Goal: Check status: Check status

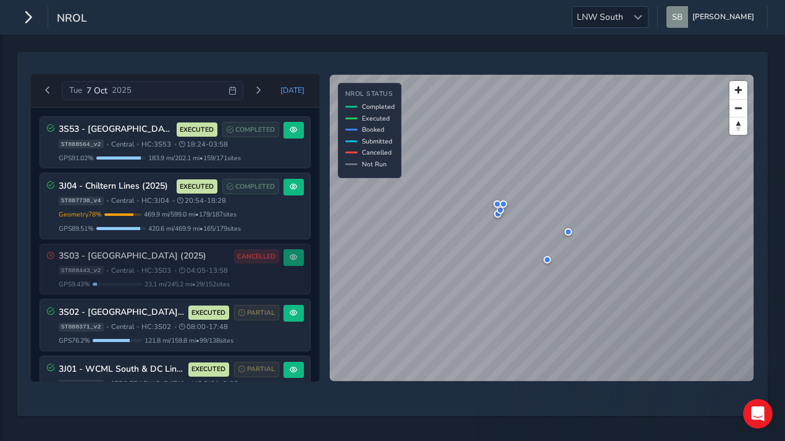
scroll to position [240, 0]
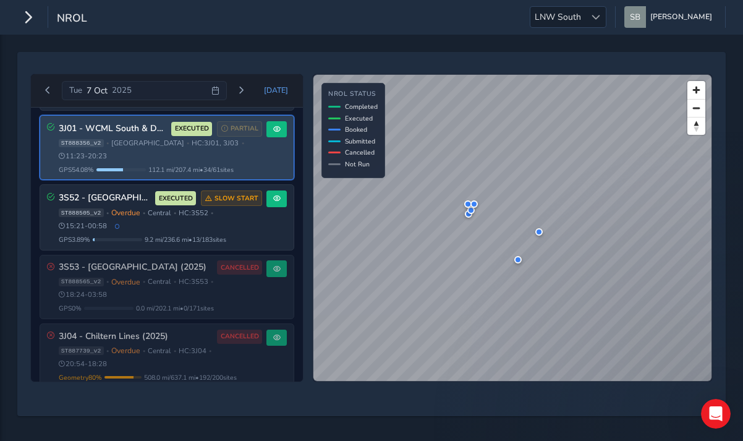
click at [90, 133] on div "3J01 - WCML South & DC Lines EXECUTED PARTIAL" at bounding box center [161, 128] width 204 height 15
drag, startPoint x: 90, startPoint y: 133, endPoint x: 182, endPoint y: 143, distance: 92.5
click at [182, 143] on span "[GEOGRAPHIC_DATA]" at bounding box center [147, 142] width 73 height 9
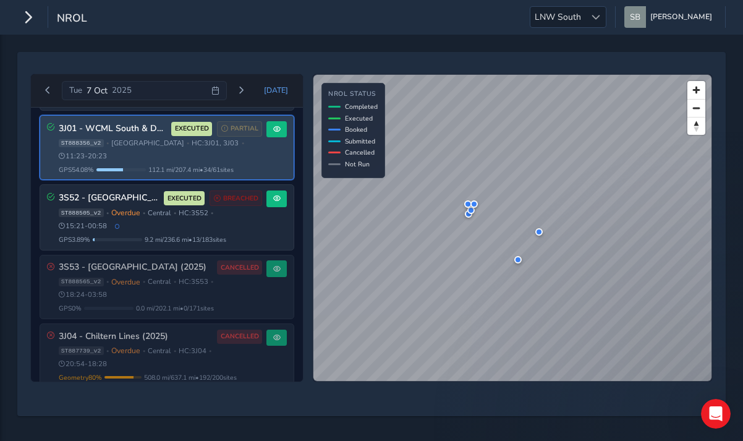
click at [87, 167] on span "GPS 54.08 %" at bounding box center [76, 169] width 35 height 9
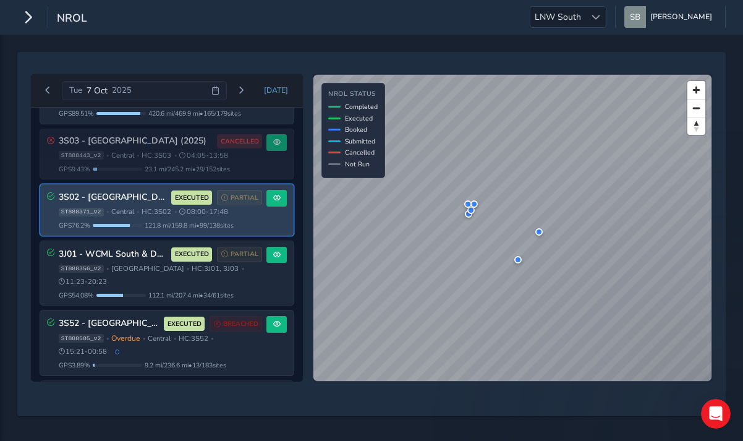
scroll to position [124, 0]
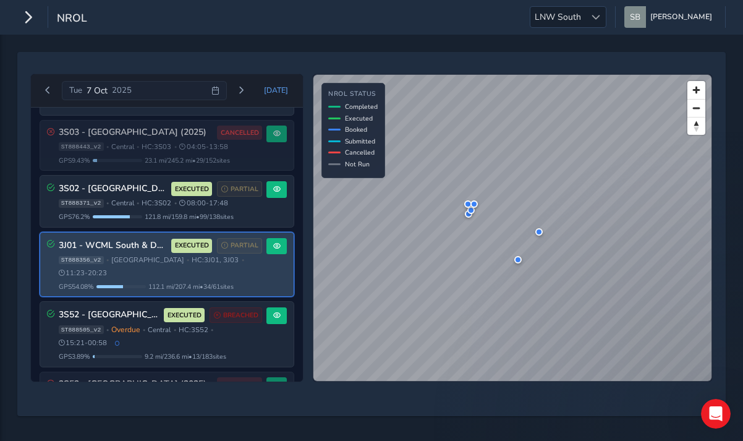
click at [140, 251] on div "3J01 - WCML South & DC Lines EXECUTED PARTIAL ST888356_v2 • West Coast Mainline…" at bounding box center [161, 264] width 204 height 53
click at [130, 253] on div "3J01 - WCML South & DC Lines EXECUTED PARTIAL ST888356_v2 • West Coast Mainline…" at bounding box center [161, 264] width 204 height 53
click at [158, 253] on div "3J01 - WCML South & DC Lines EXECUTED PARTIAL ST888356_v2 • West Coast Mainline…" at bounding box center [161, 264] width 204 height 53
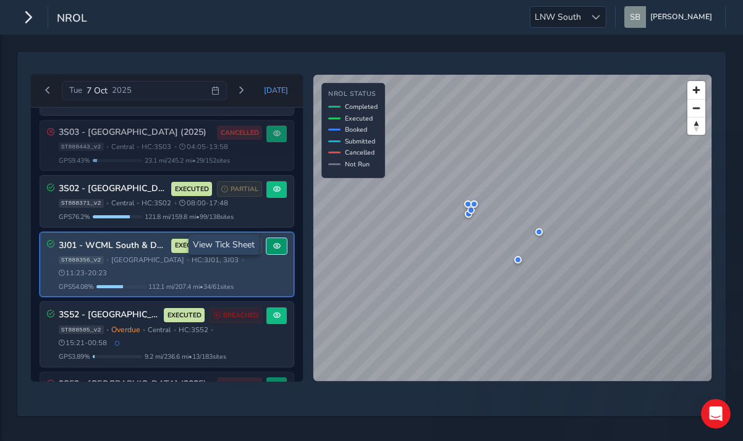
click at [276, 248] on button at bounding box center [276, 246] width 20 height 17
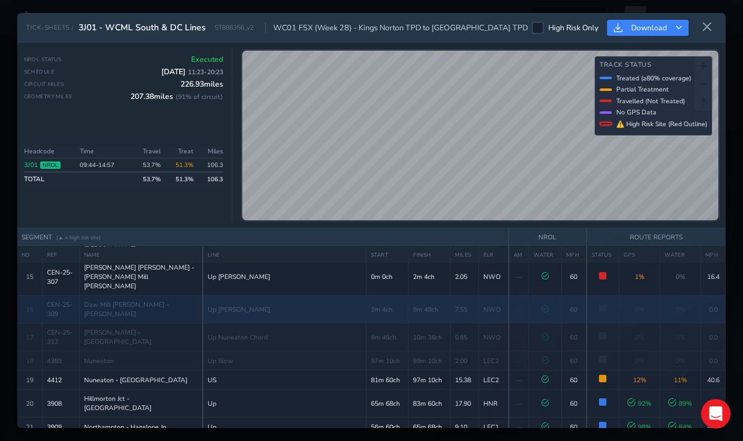
scroll to position [494, 0]
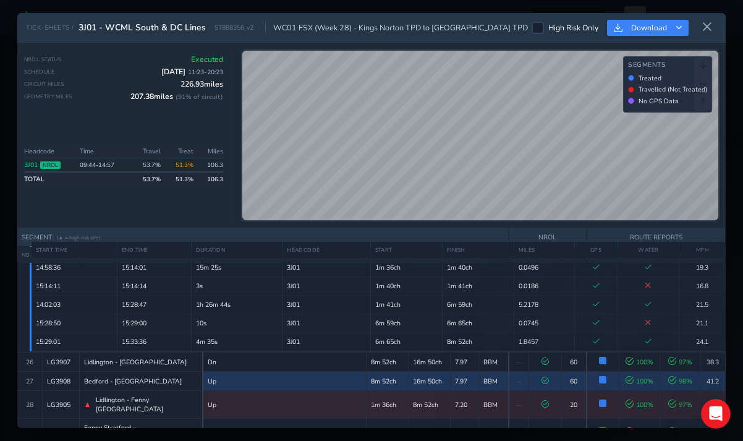
scroll to position [803, 0]
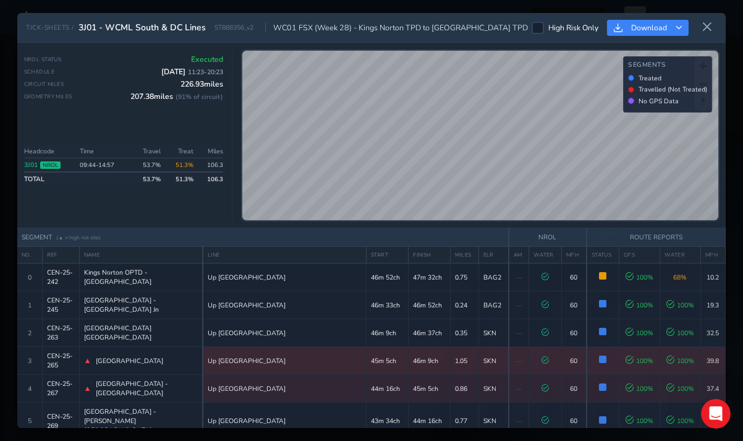
click at [67, 356] on td "CEN-25-265" at bounding box center [60, 361] width 37 height 28
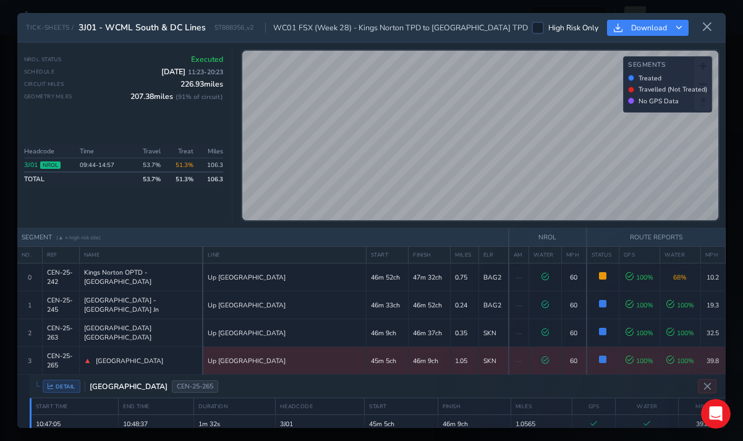
click at [67, 356] on td "CEN-25-265" at bounding box center [60, 361] width 37 height 28
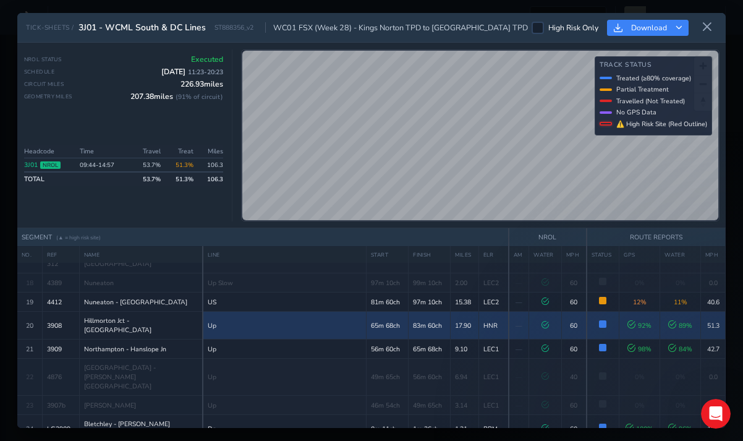
scroll to position [556, 0]
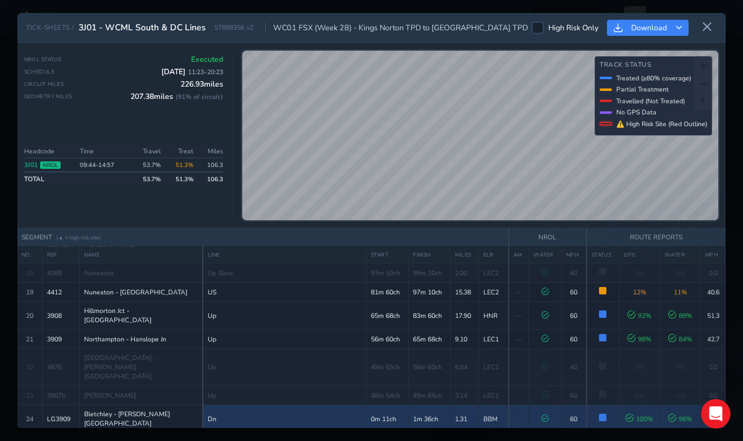
click at [58, 405] on td "LG3909" at bounding box center [60, 419] width 37 height 28
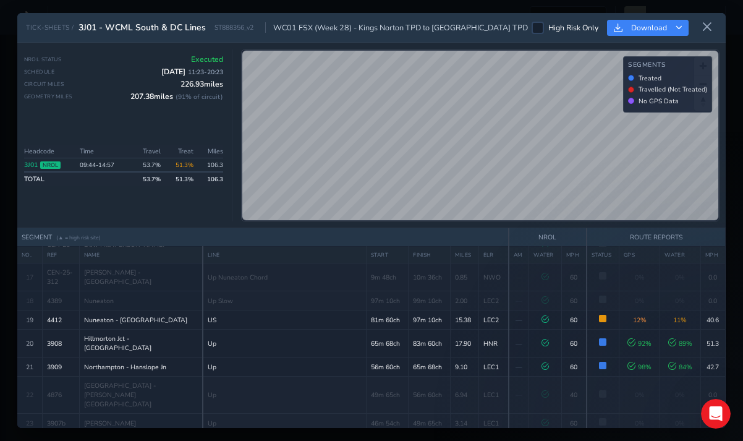
scroll to position [556, 0]
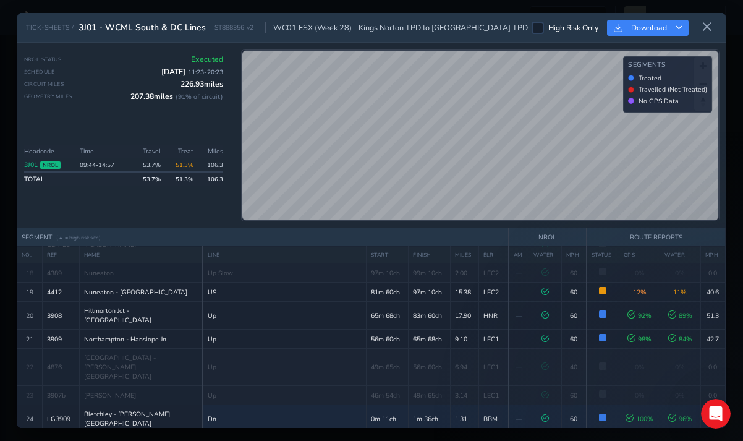
click at [37, 432] on div "DETAIL Bletchley - Fenny Stratford LG3909" at bounding box center [377, 443] width 695 height 23
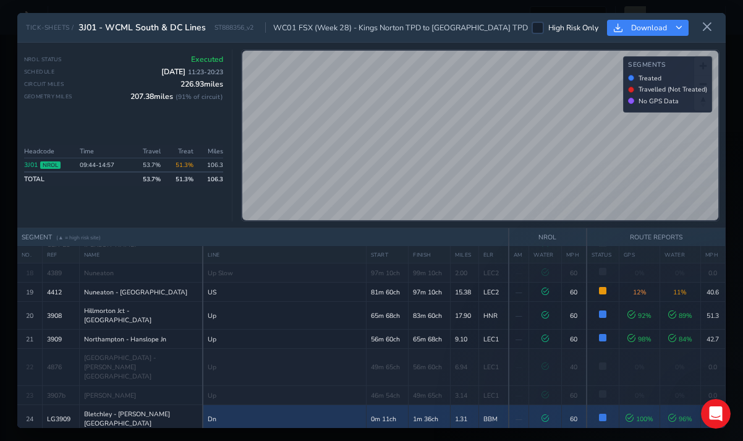
click at [116, 409] on span "Bletchley - [PERSON_NAME][GEOGRAPHIC_DATA]" at bounding box center [141, 418] width 114 height 19
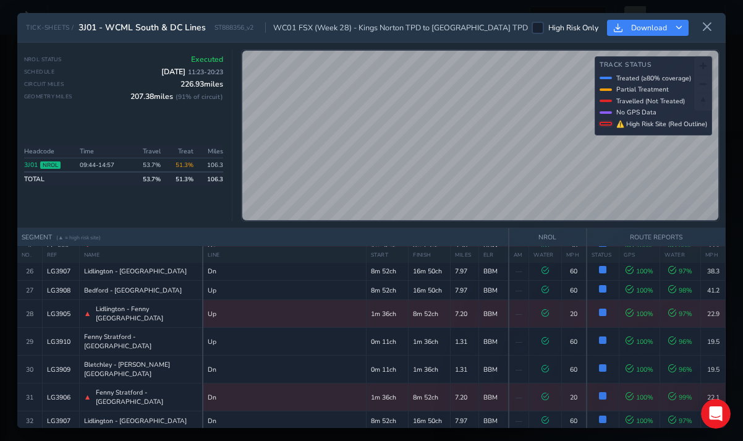
scroll to position [741, 0]
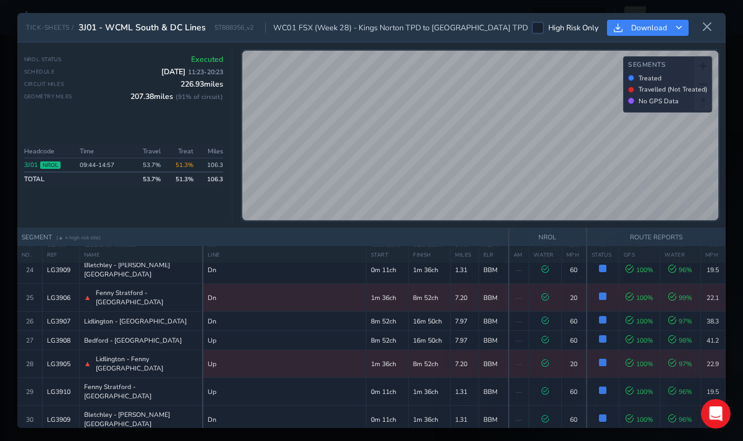
scroll to position [680, 0]
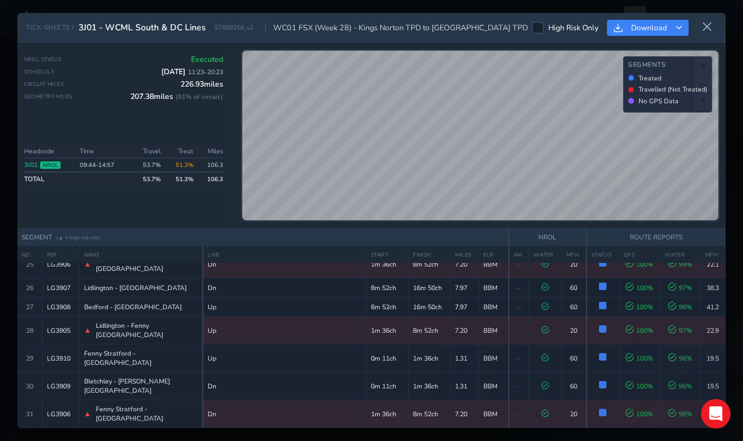
scroll to position [680, 0]
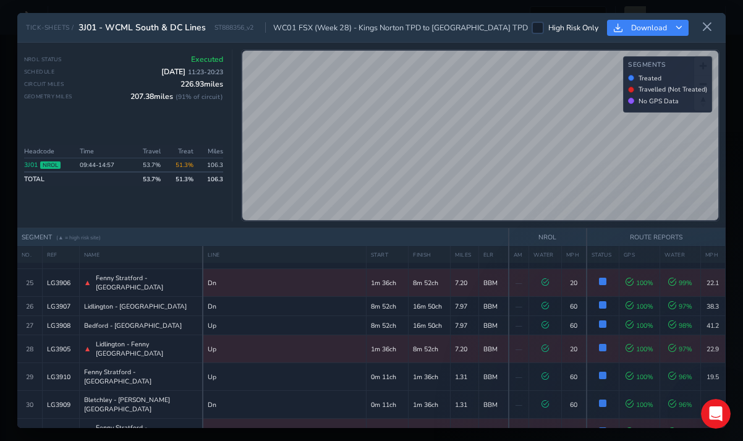
scroll to position [680, 0]
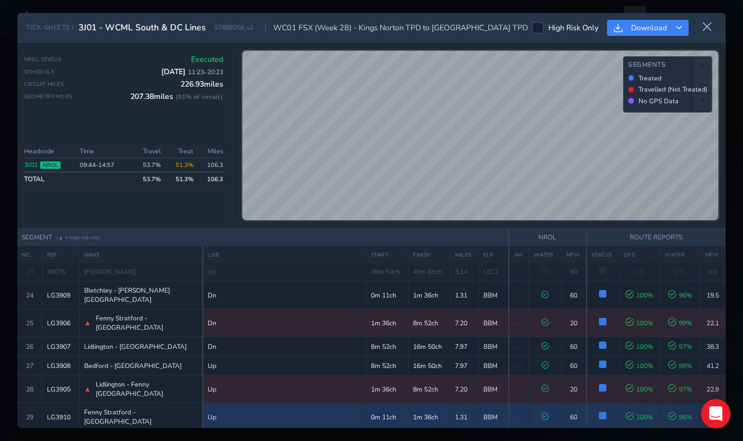
click at [127, 407] on span "Fenny Stratford - [GEOGRAPHIC_DATA]" at bounding box center [141, 416] width 114 height 19
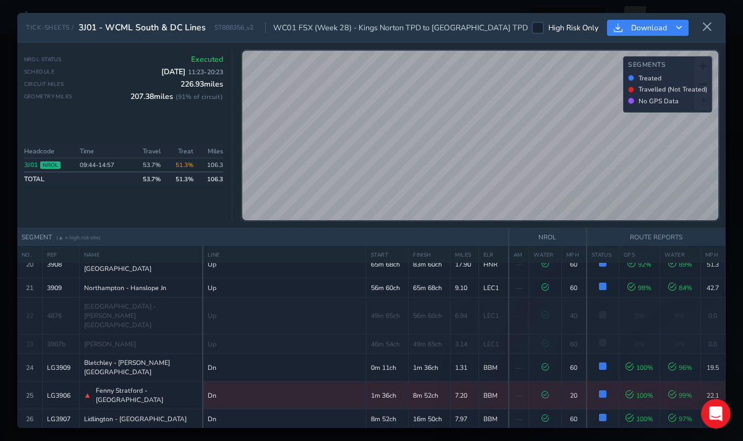
scroll to position [556, 0]
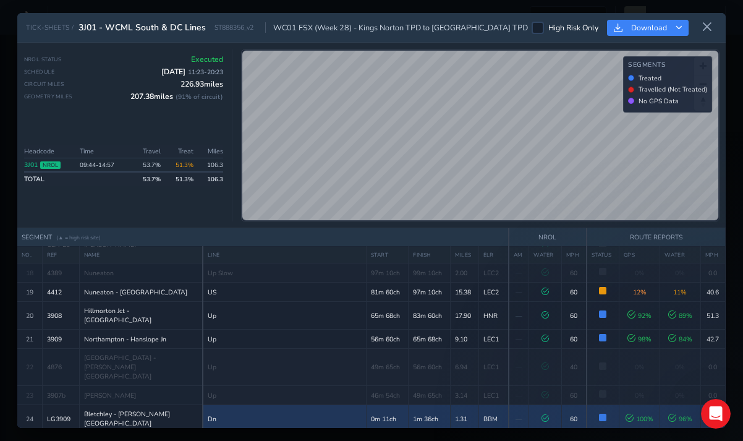
click at [140, 405] on td "Bletchley - [PERSON_NAME][GEOGRAPHIC_DATA]" at bounding box center [141, 419] width 124 height 28
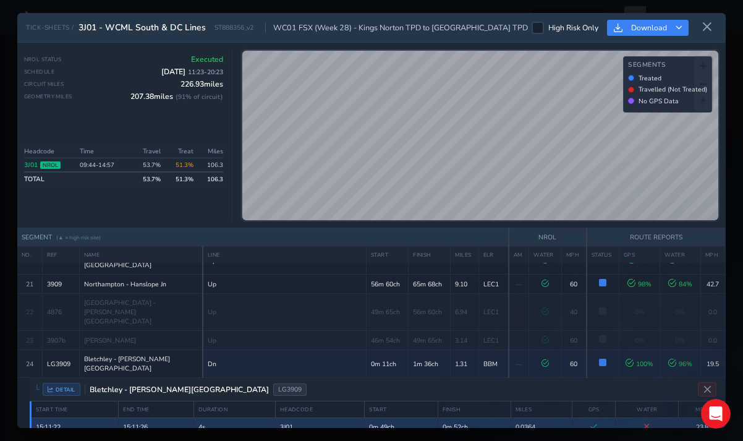
scroll to position [680, 0]
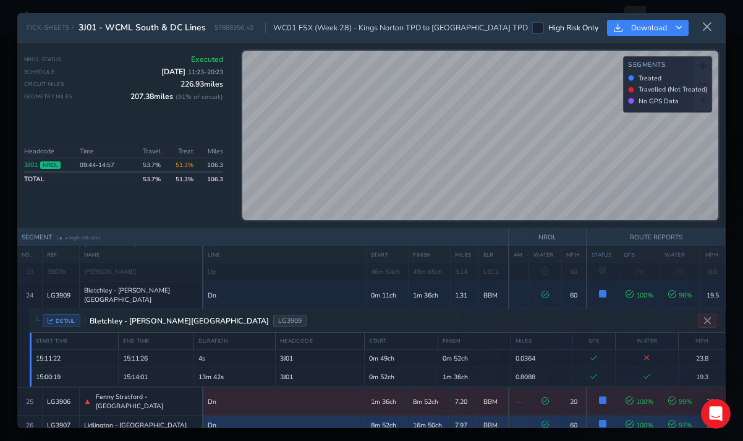
click at [123, 420] on span "Lidlington - [GEOGRAPHIC_DATA]" at bounding box center [135, 424] width 103 height 9
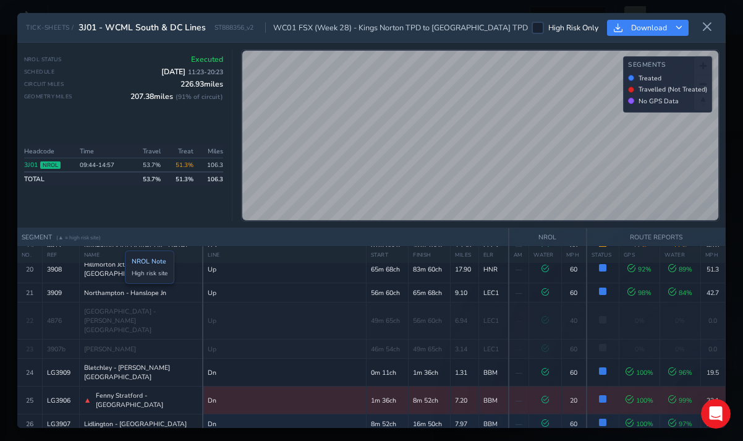
click at [116, 390] on span "Fenny Stratford - [GEOGRAPHIC_DATA]" at bounding box center [147, 399] width 102 height 19
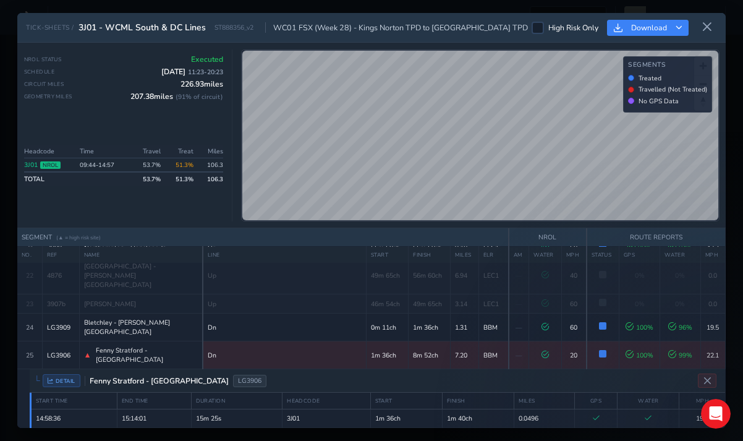
scroll to position [726, 0]
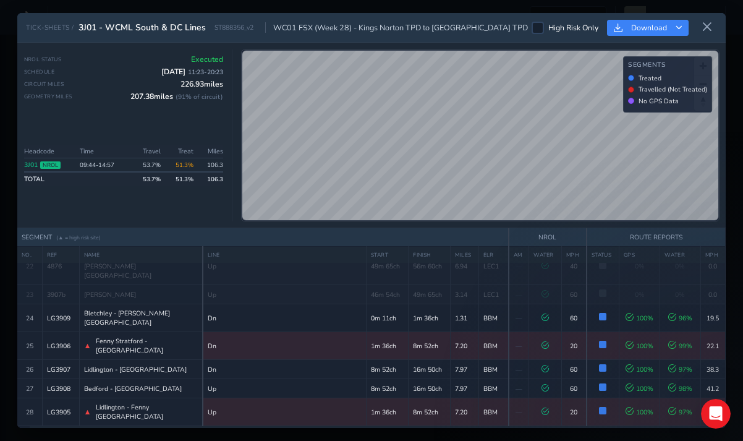
scroll to position [595, 0]
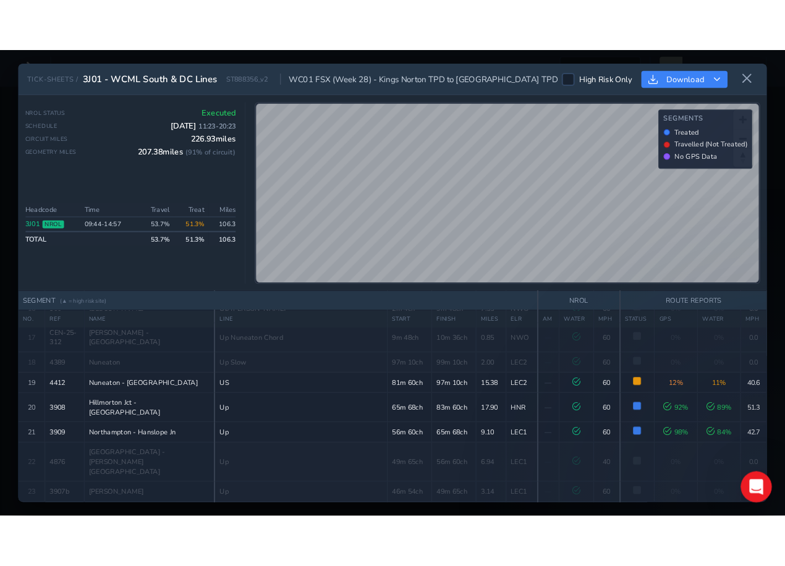
scroll to position [471, 0]
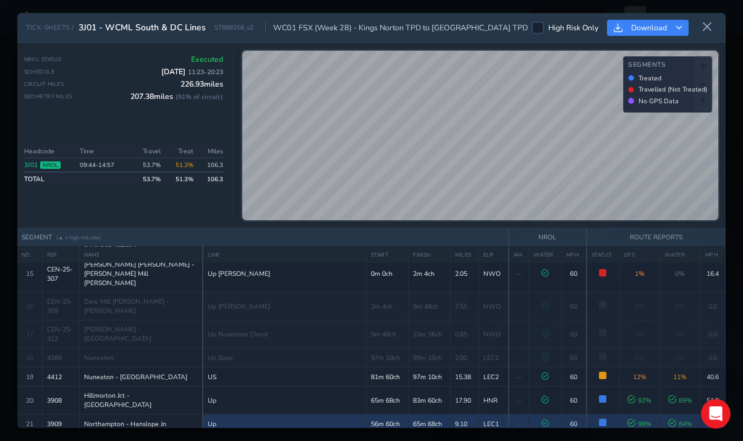
click at [127, 414] on td "Northampton - Hanslope Jn" at bounding box center [141, 423] width 124 height 19
